Goal: Information Seeking & Learning: Learn about a topic

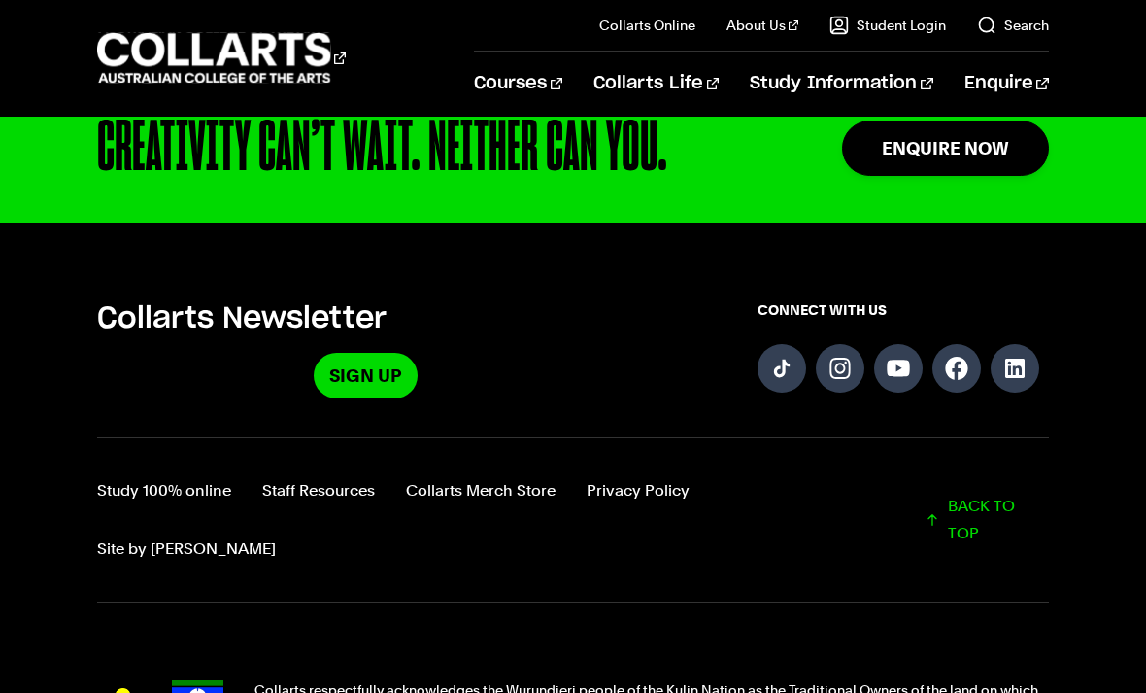
scroll to position [4966, 0]
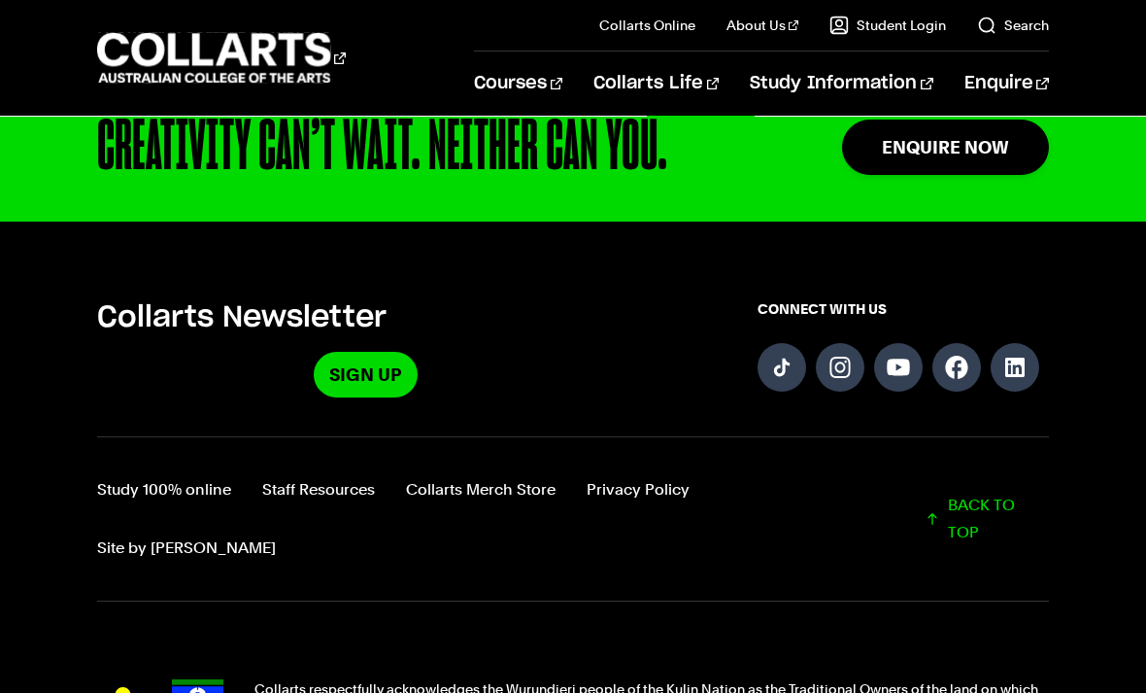
click at [141, 525] on link "Industry Partners & Placements" at bounding box center [237, 515] width 281 height 70
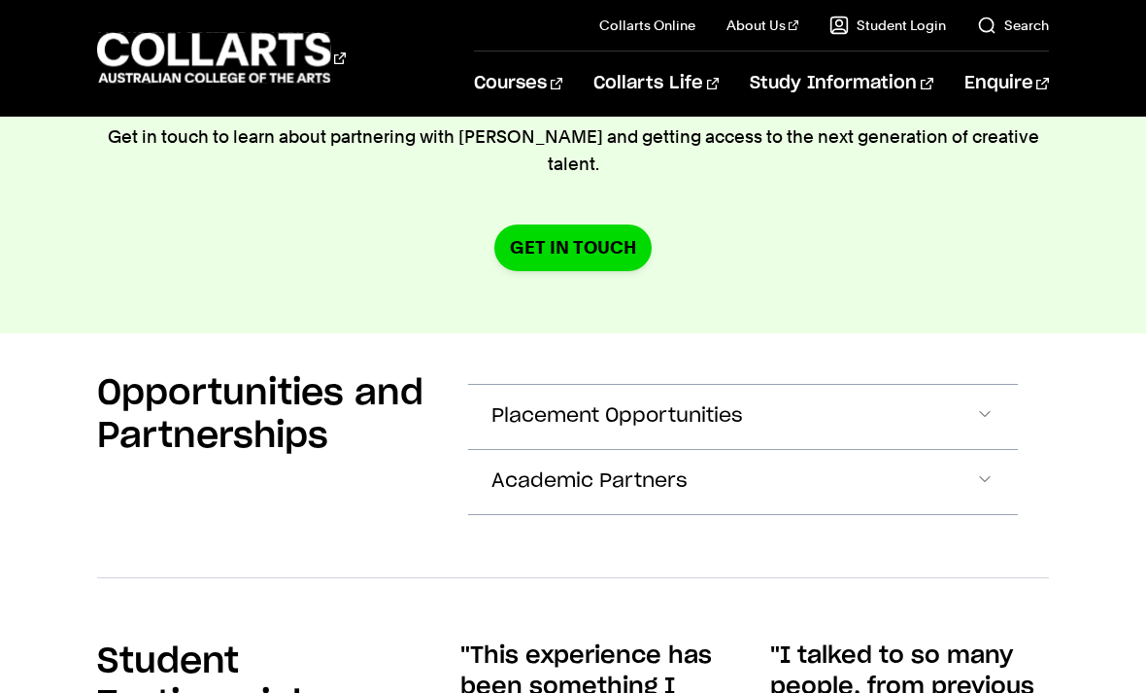
click at [938, 385] on button "Placement Opportunities" at bounding box center [742, 417] width 549 height 64
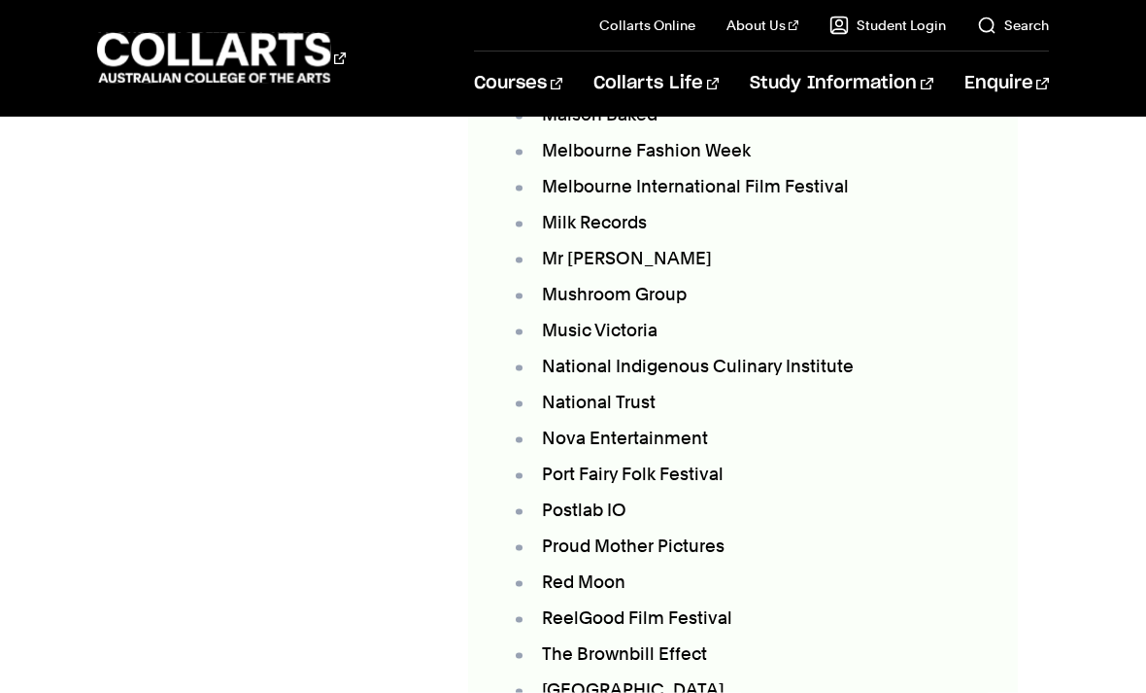
scroll to position [4823, 0]
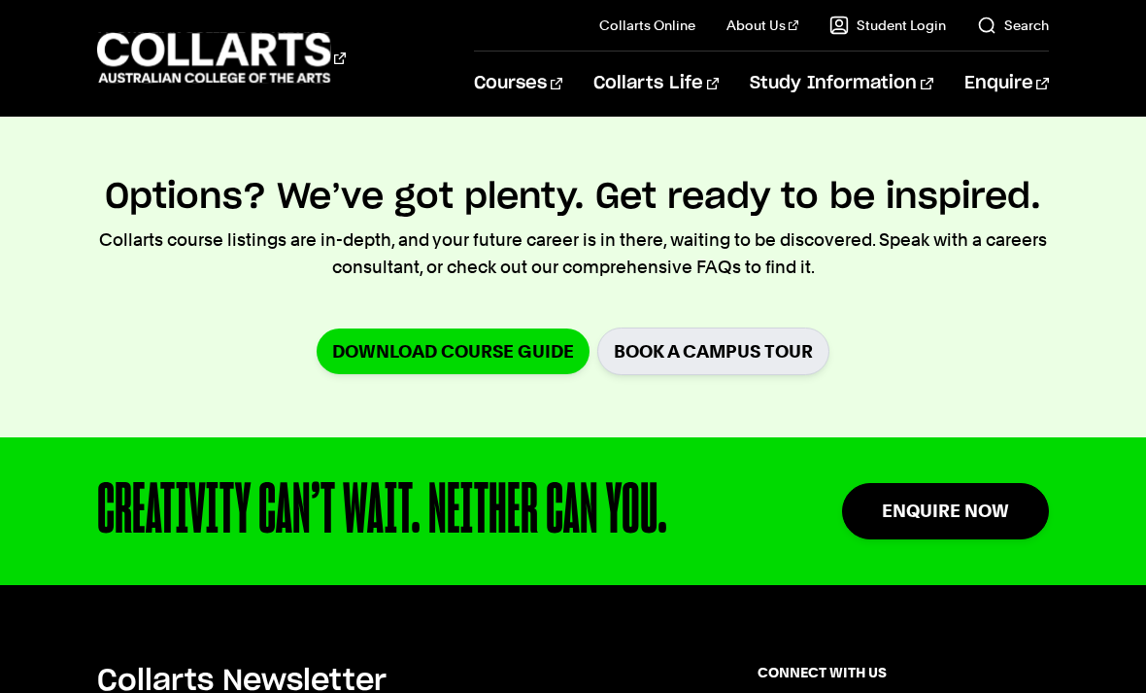
scroll to position [8927, 0]
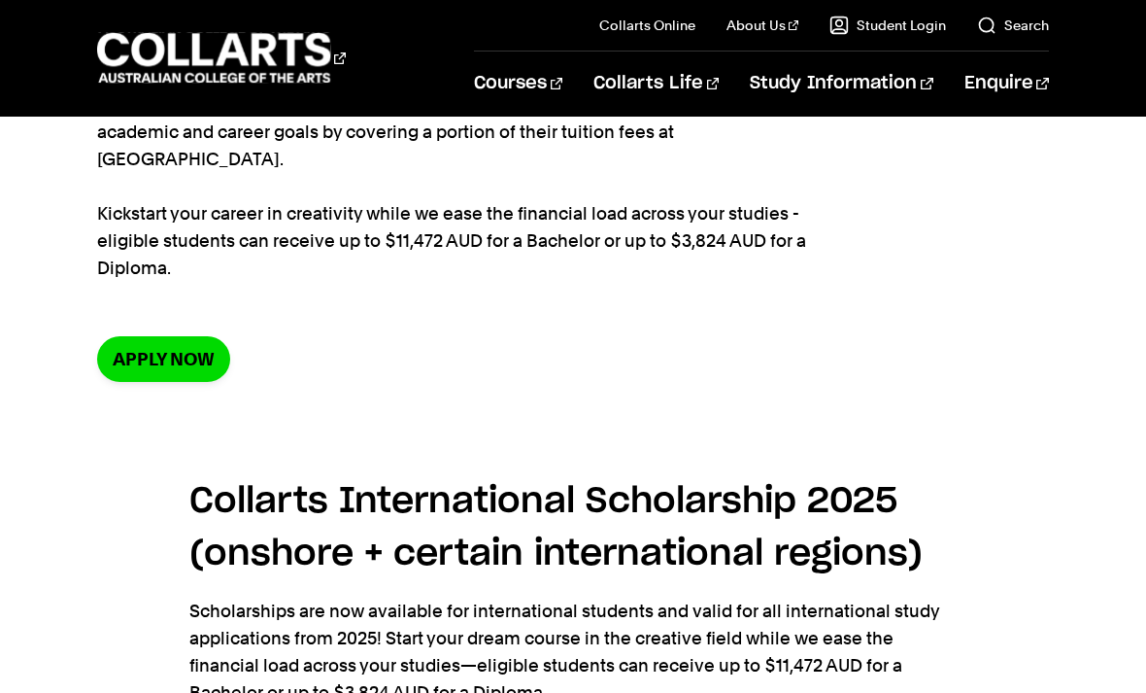
scroll to position [213, 0]
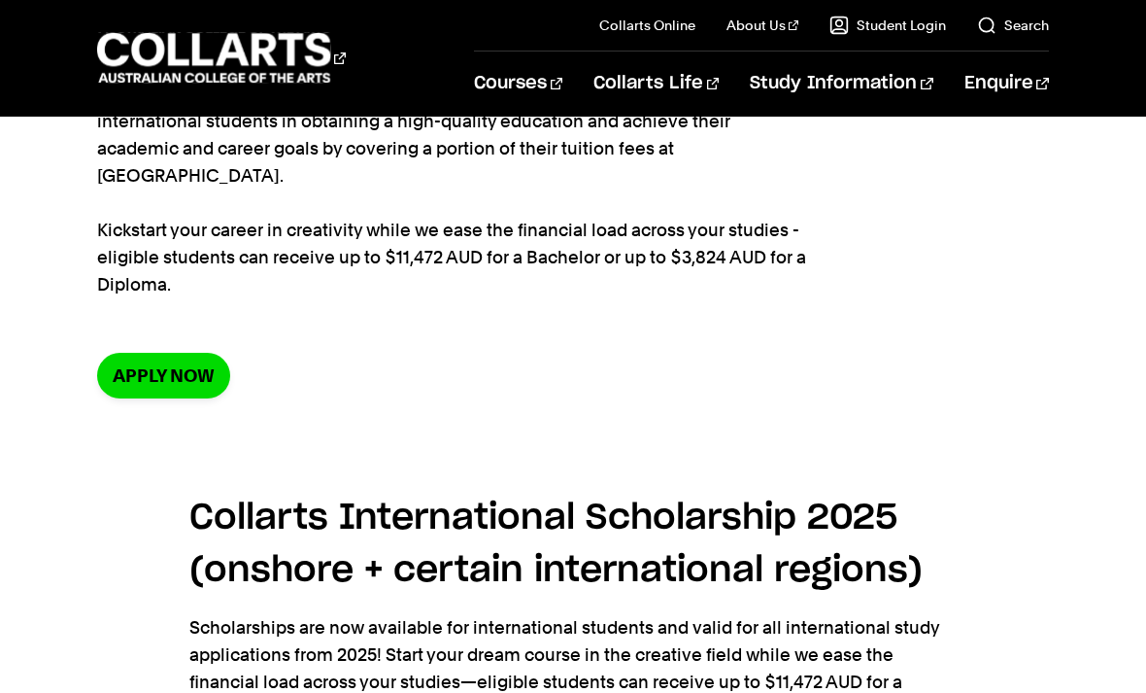
click at [134, 353] on link "Apply now" at bounding box center [163, 376] width 133 height 46
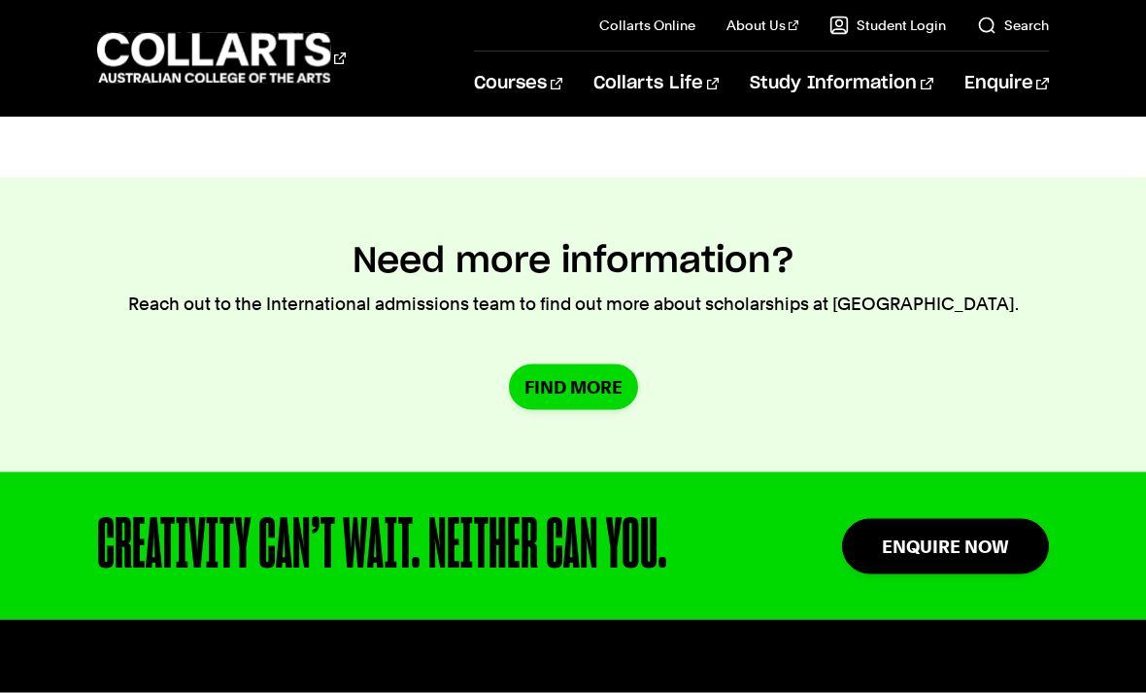
scroll to position [2038, 0]
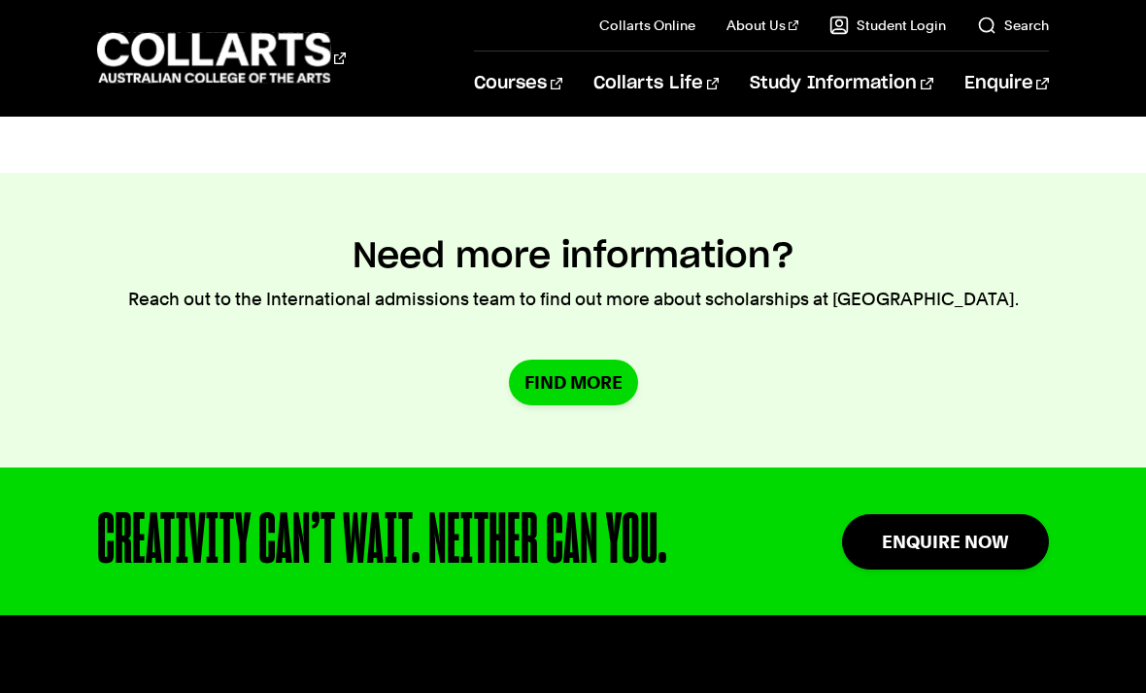
click at [573, 361] on link "Find More" at bounding box center [573, 382] width 129 height 46
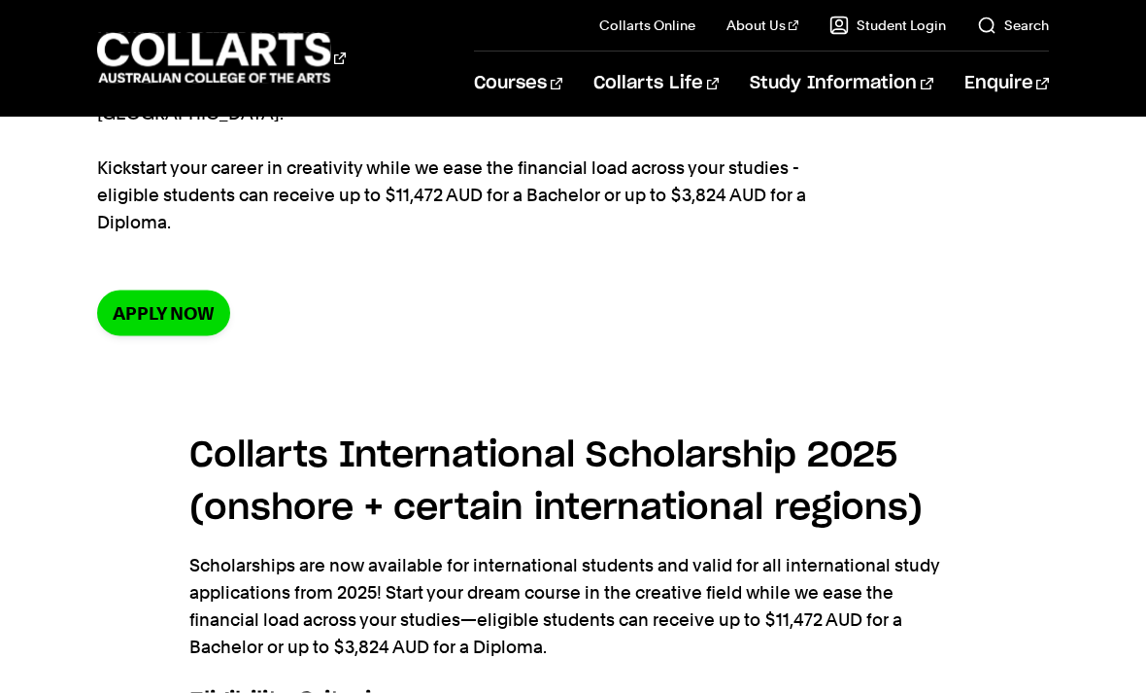
scroll to position [83, 0]
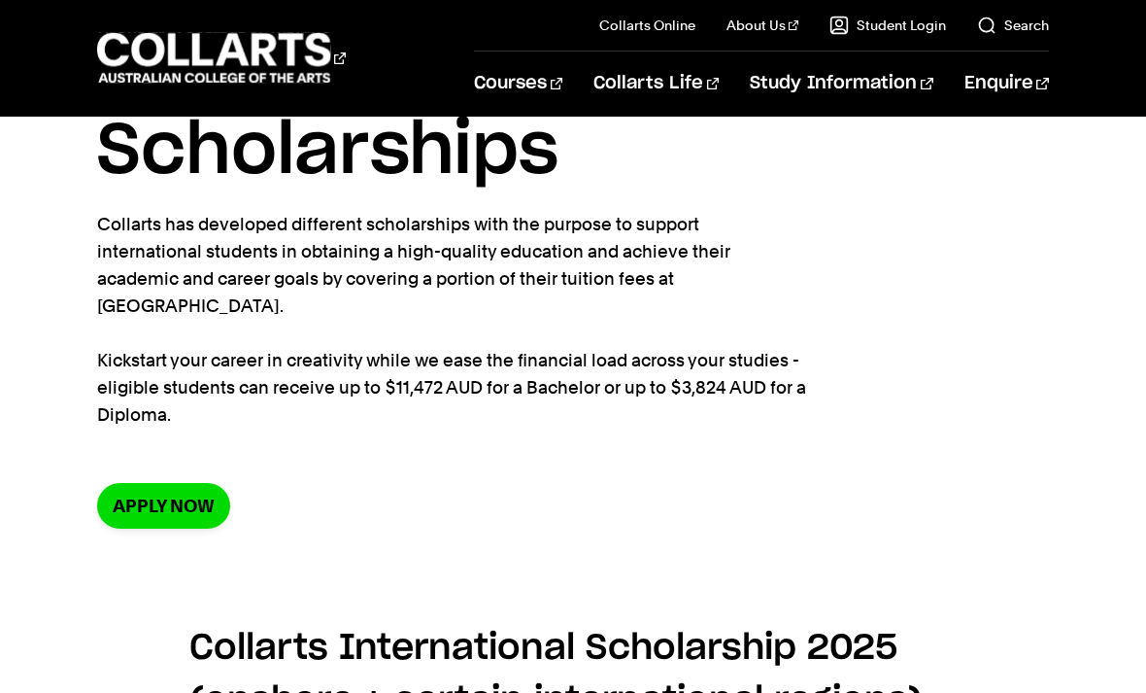
click at [138, 449] on section "Home Study information Scholarships Scholarships Collarts has developed differe…" at bounding box center [572, 312] width 951 height 557
click at [149, 443] on section "Home Study information Scholarships Scholarships Collarts has developed differe…" at bounding box center [572, 312] width 951 height 557
click at [162, 483] on link "Apply now" at bounding box center [163, 506] width 133 height 46
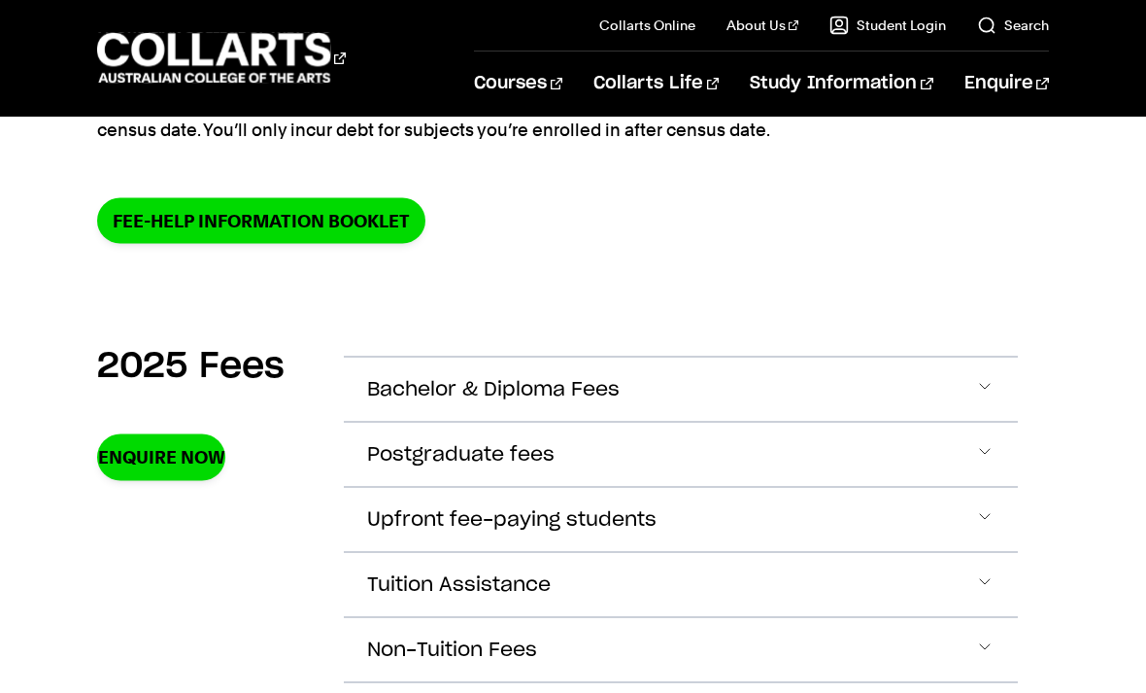
click at [885, 383] on button "Bachelor & Diploma Fees" at bounding box center [680, 389] width 673 height 64
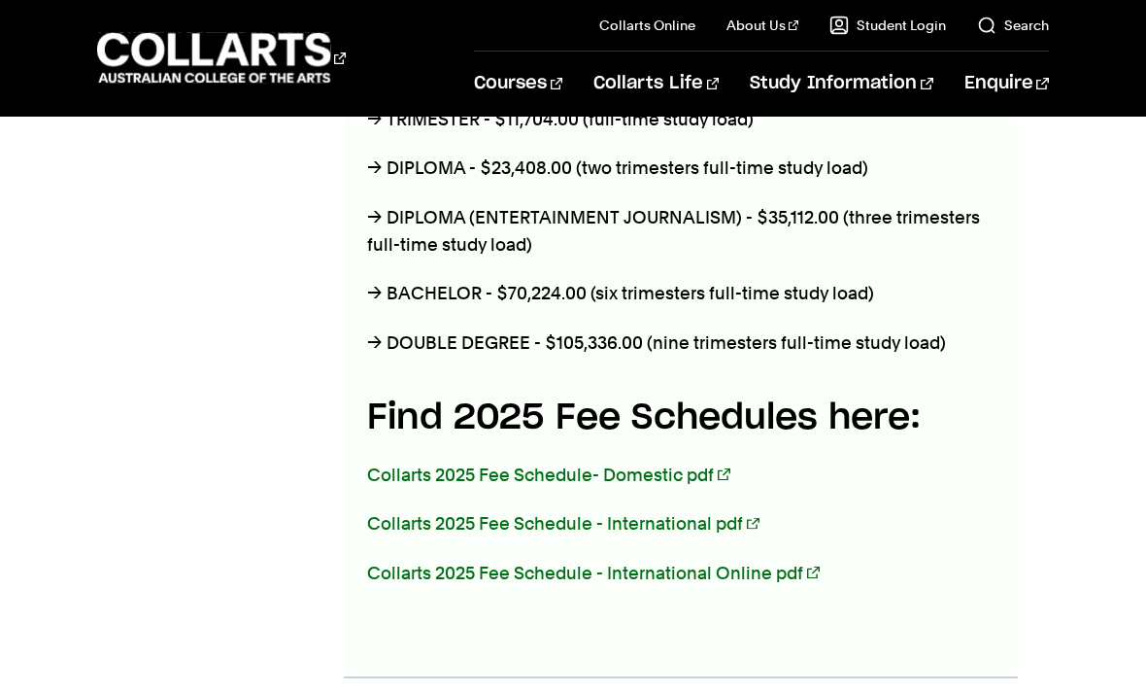
scroll to position [962, 0]
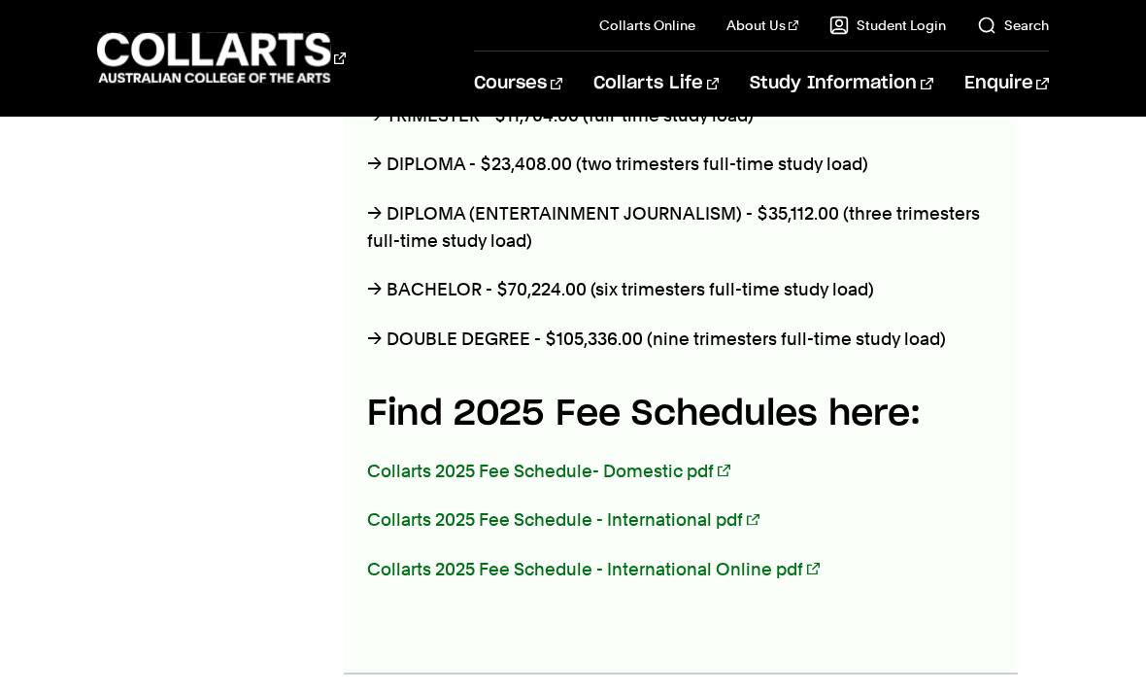
click at [708, 469] on link "Collarts 2025 Fee Schedule- Domestic pdf" at bounding box center [548, 470] width 362 height 20
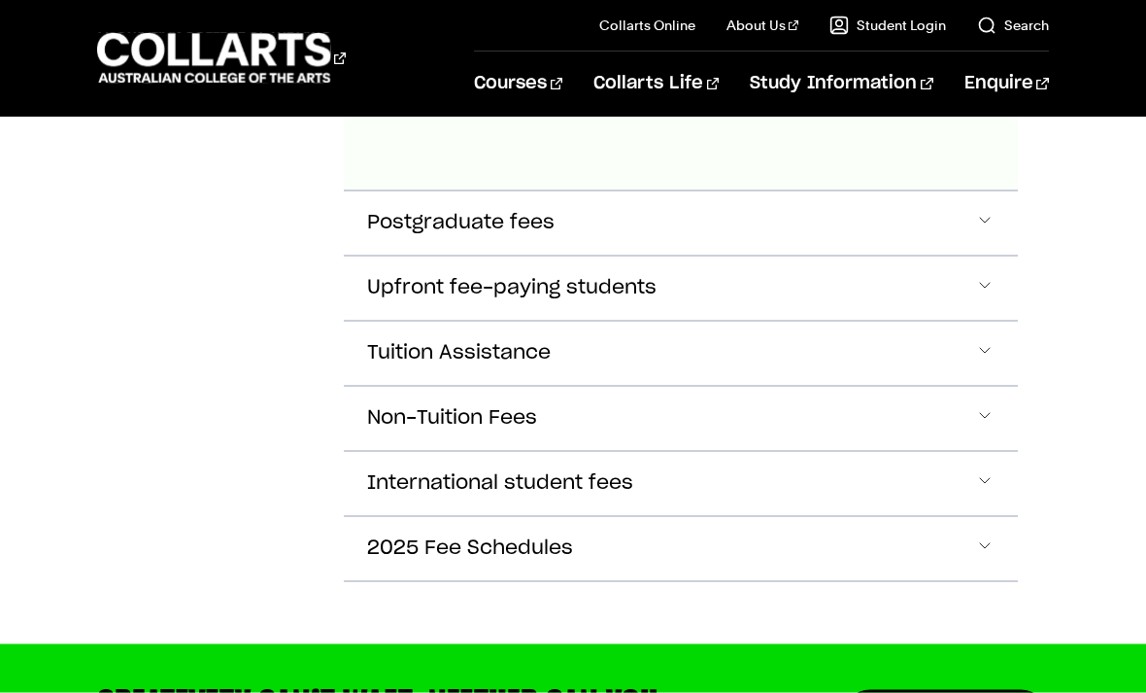
scroll to position [1464, 0]
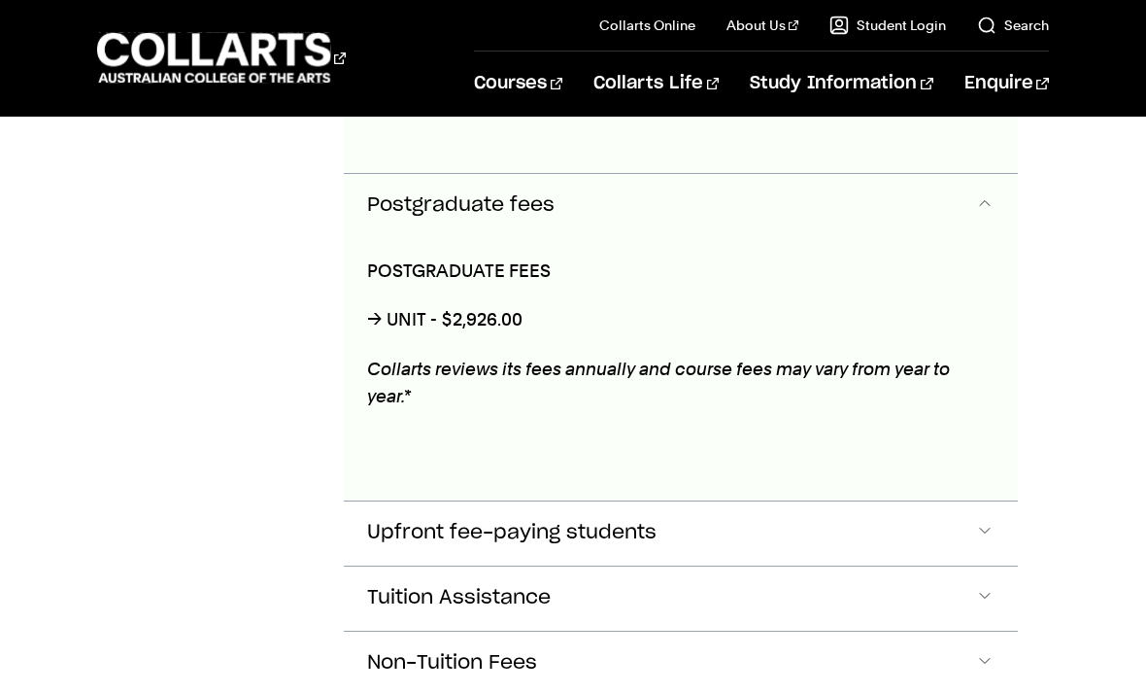
scroll to position [1460, 0]
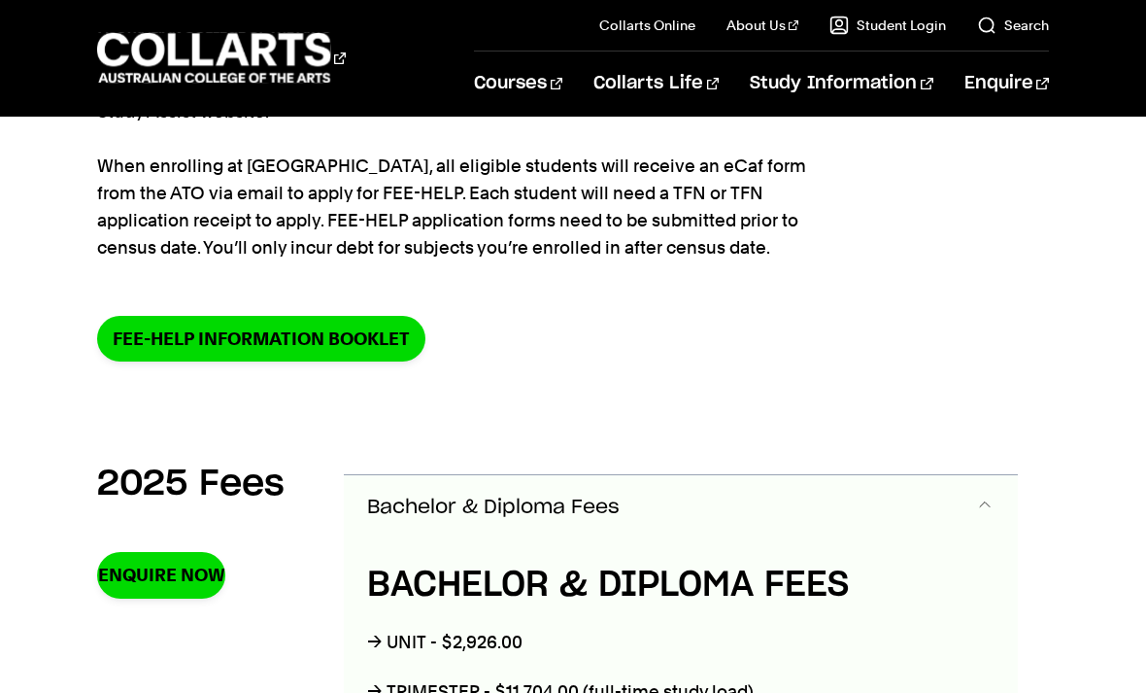
scroll to position [387, 0]
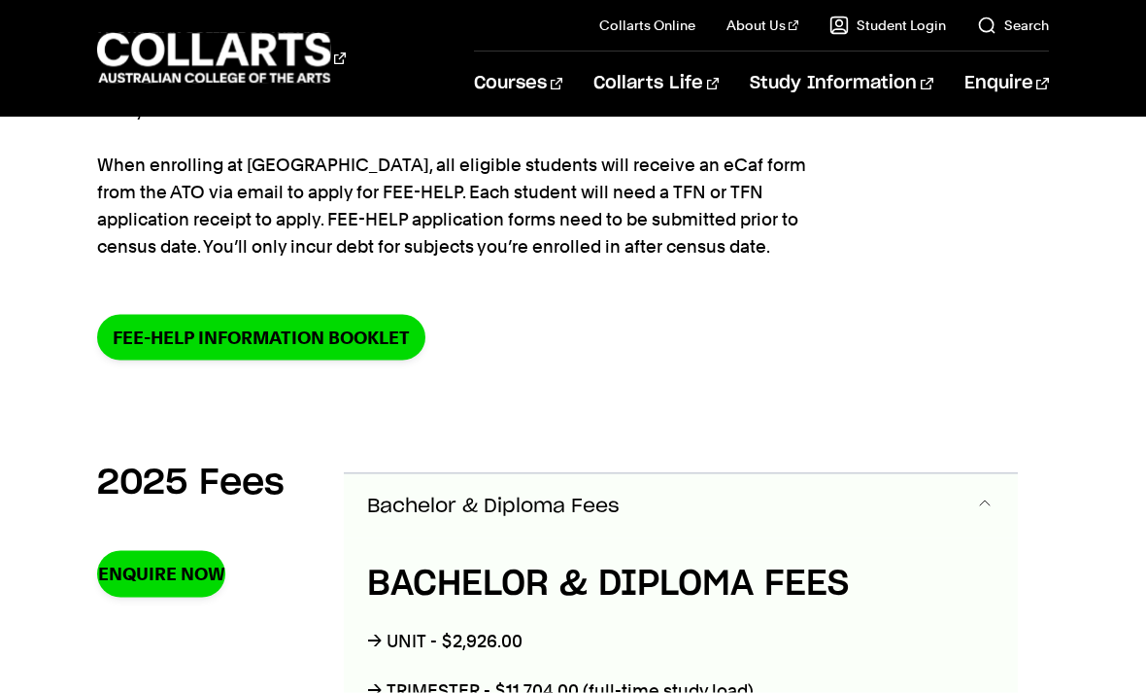
click at [154, 328] on link "FEE-HELP information booklet" at bounding box center [261, 338] width 328 height 46
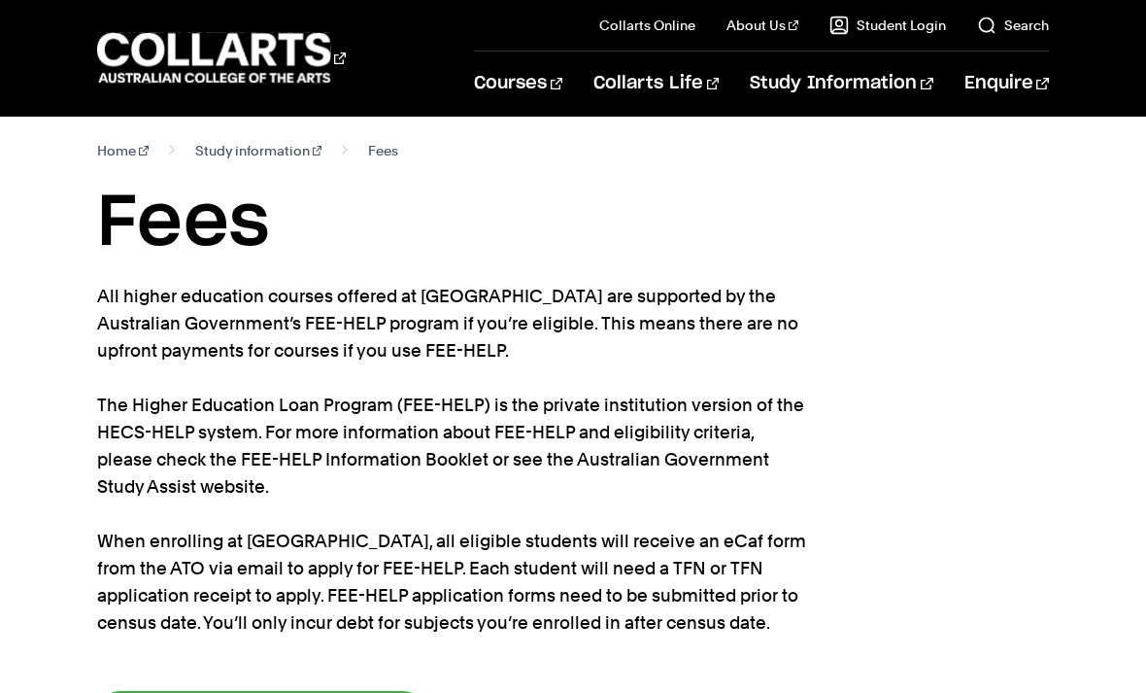
scroll to position [0, 0]
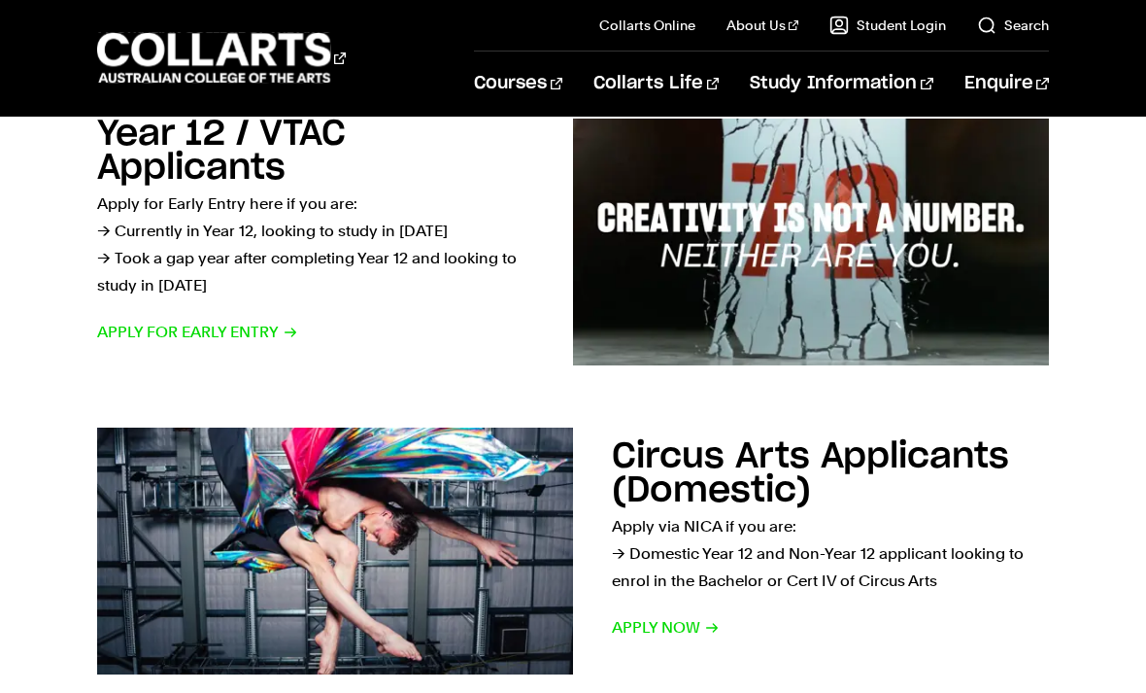
scroll to position [663, 0]
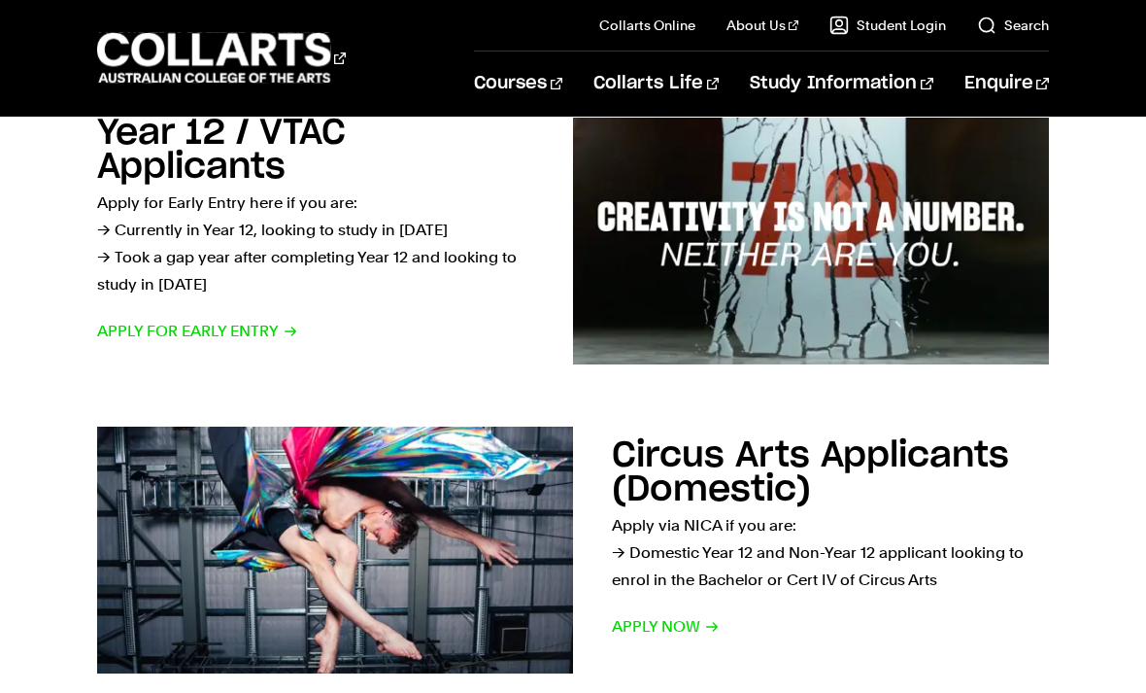
click at [105, 323] on span "Apply for Early Entry" at bounding box center [197, 331] width 201 height 27
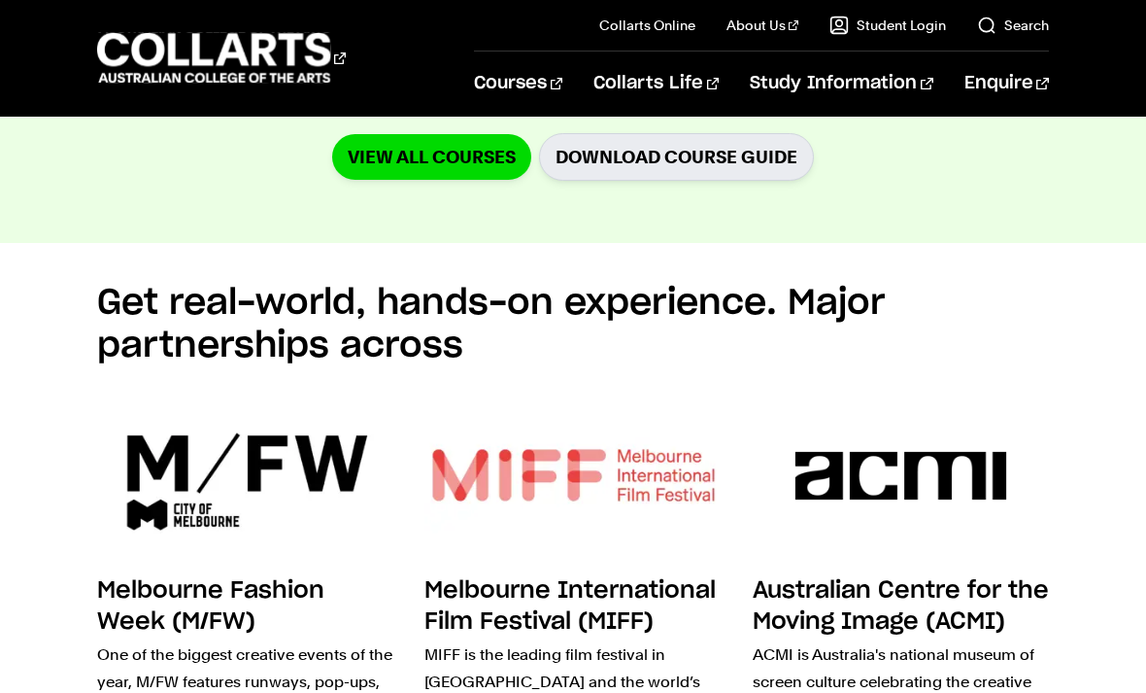
scroll to position [4901, 0]
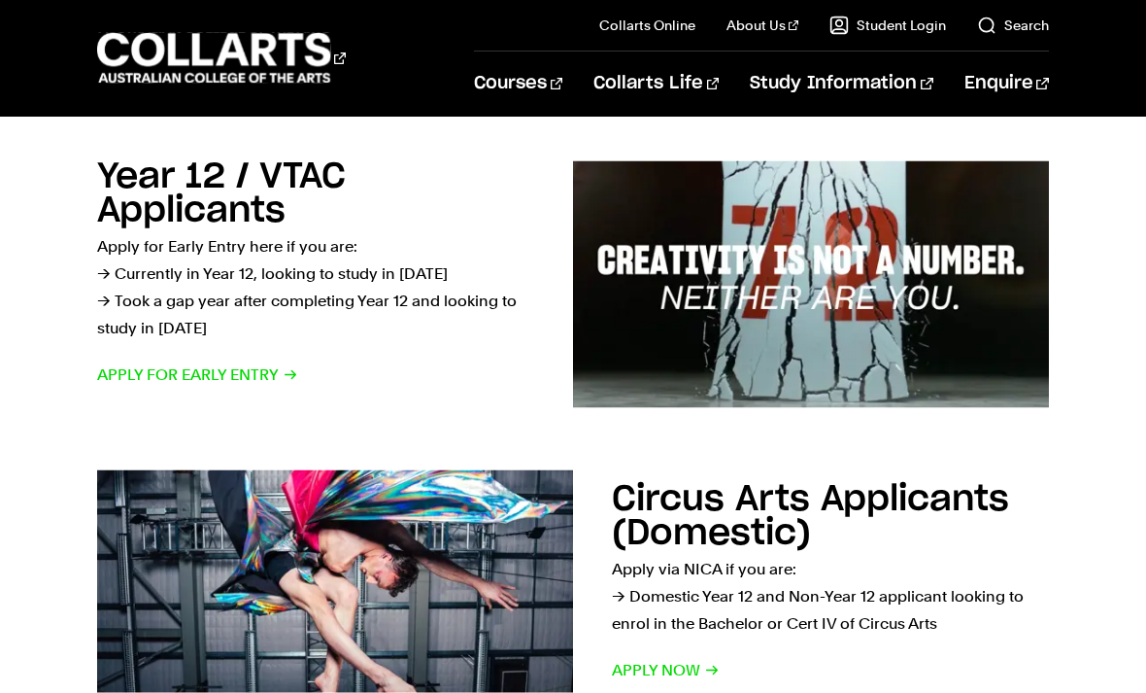
scroll to position [536, 0]
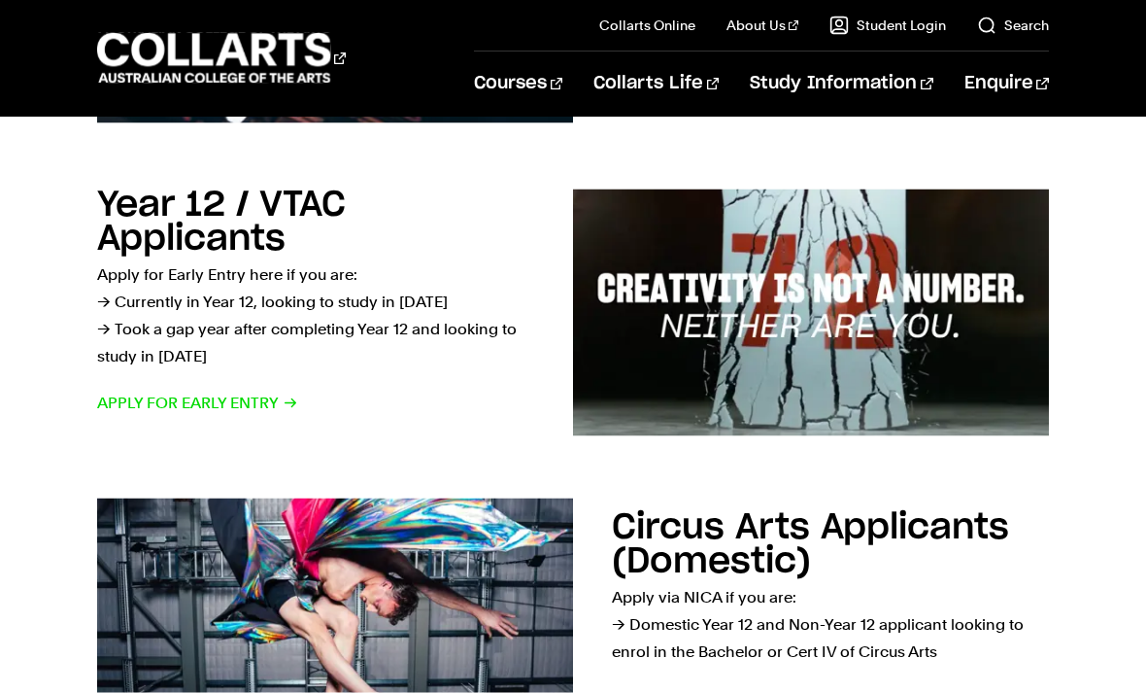
scroll to position [592, 0]
click at [128, 397] on span "Apply for Early Entry" at bounding box center [197, 402] width 201 height 27
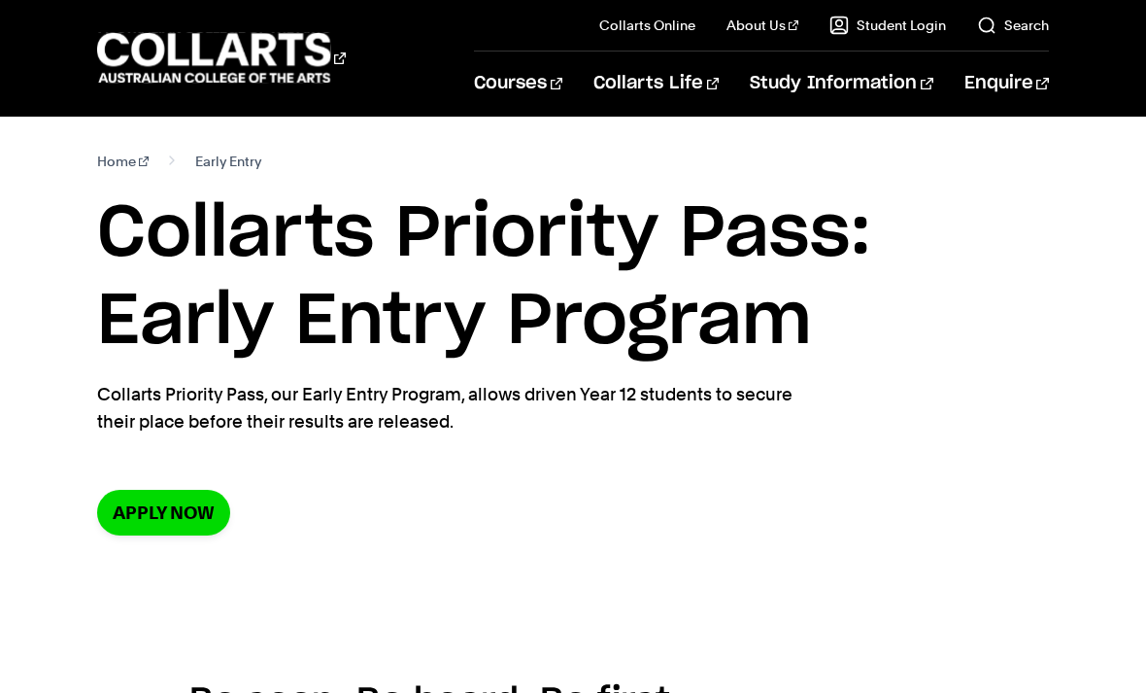
click at [780, 678] on h4 "Be seen. Be heard. Be first." at bounding box center [572, 701] width 767 height 52
